Goal: Manage account settings

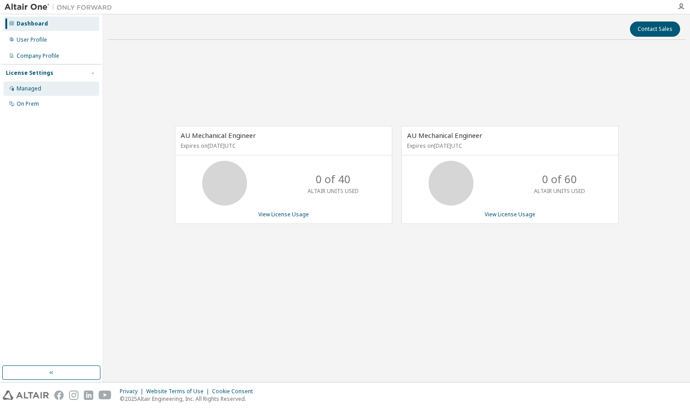
click at [42, 87] on div "Managed" at bounding box center [52, 89] width 96 height 14
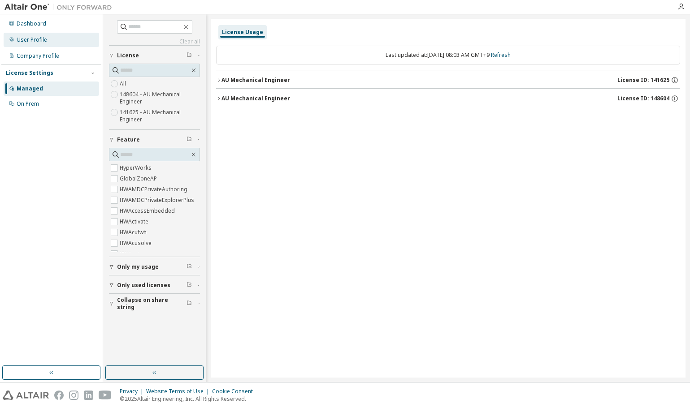
click at [34, 39] on div "User Profile" at bounding box center [32, 39] width 30 height 7
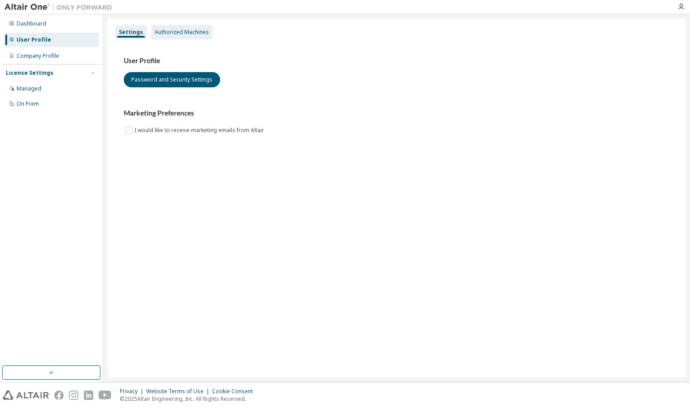
click at [167, 35] on div "Authorized Machines" at bounding box center [182, 32] width 54 height 7
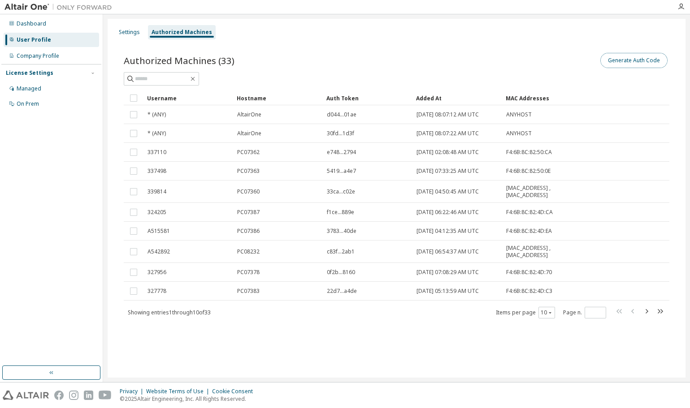
click at [631, 58] on button "Generate Auth Code" at bounding box center [633, 60] width 67 height 15
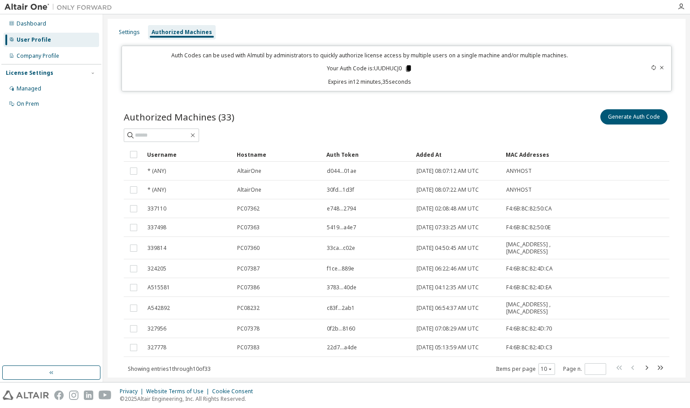
click at [407, 70] on icon at bounding box center [408, 68] width 5 height 6
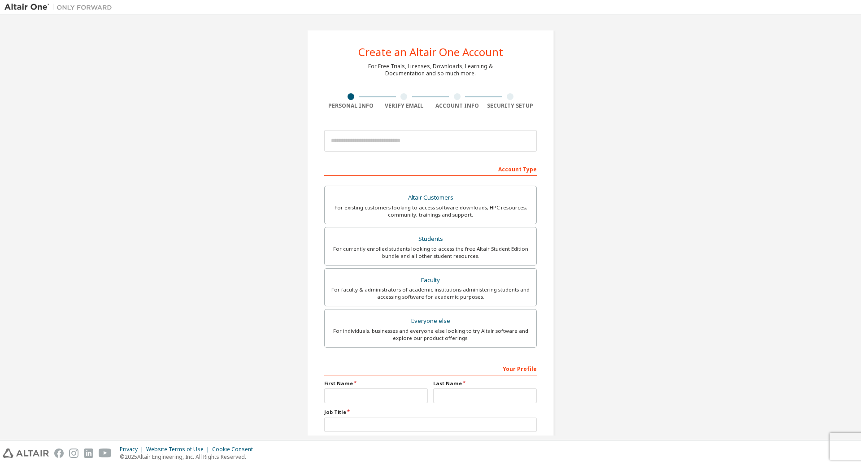
click at [706, 182] on div "Create an Altair One Account For Free Trials, Licenses, Downloads, Learning & D…" at bounding box center [430, 256] width 852 height 475
